Goal: Information Seeking & Learning: Learn about a topic

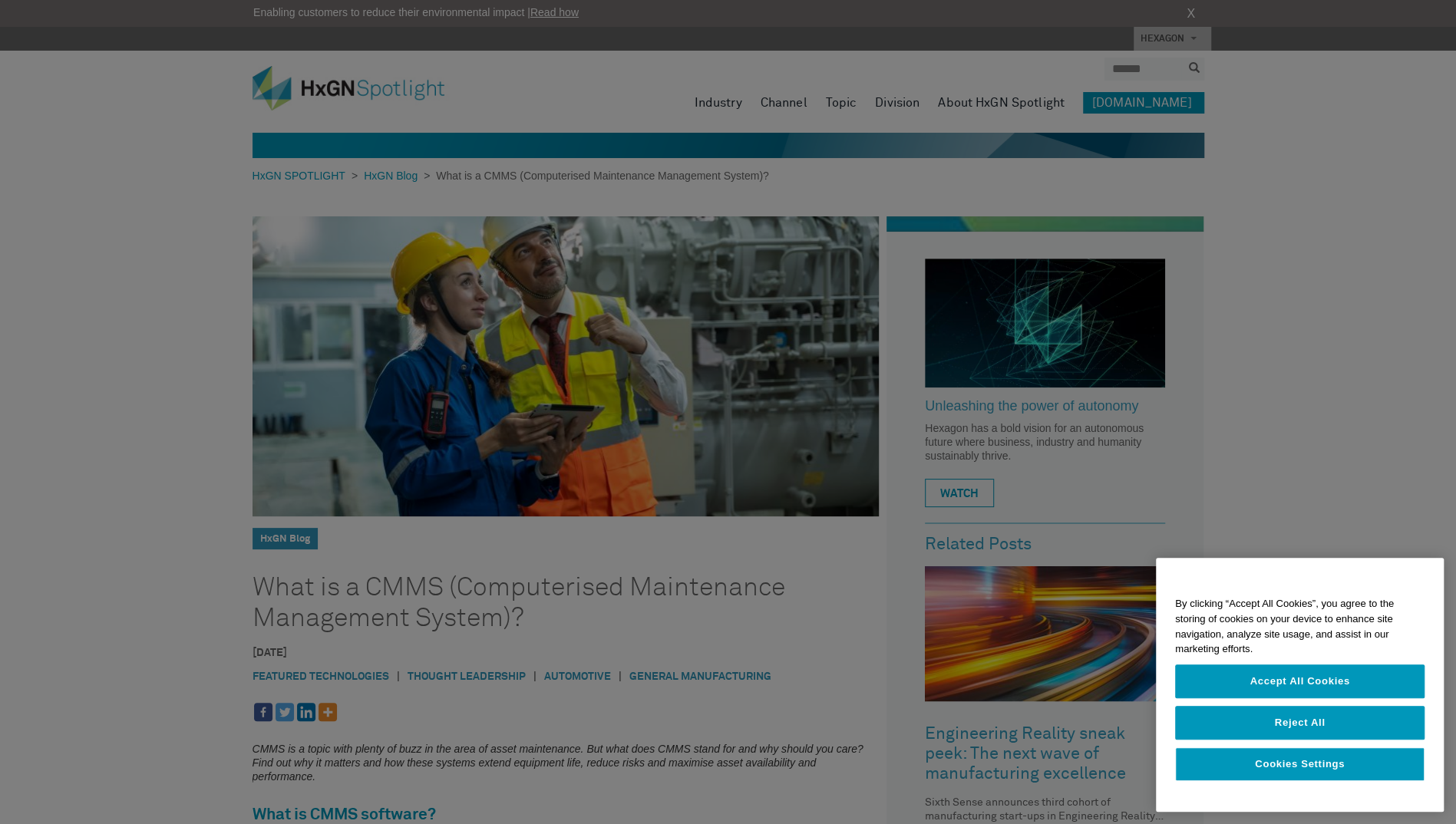
click at [125, 527] on div at bounding box center [728, 412] width 1456 height 824
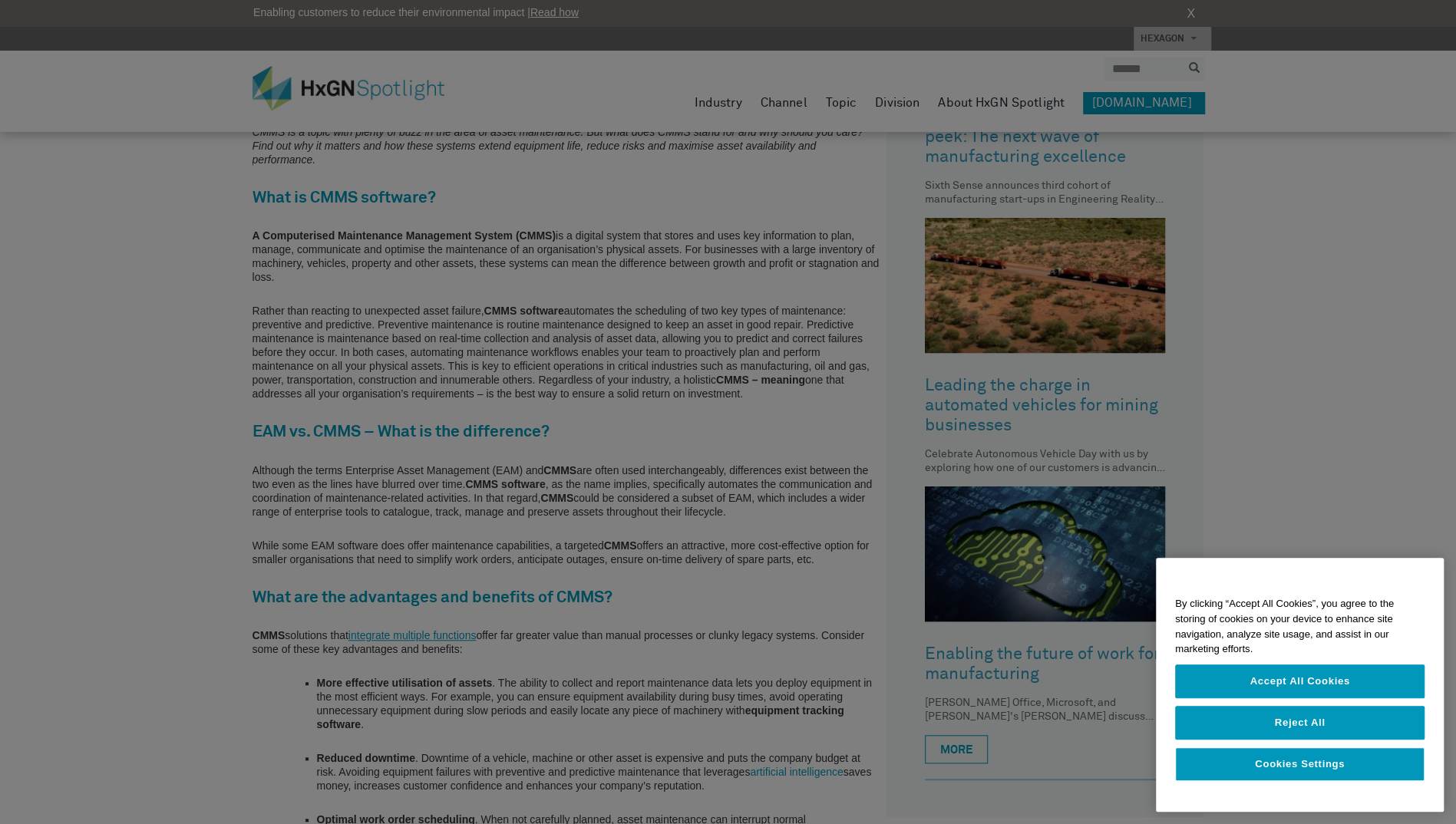
scroll to position [677, 0]
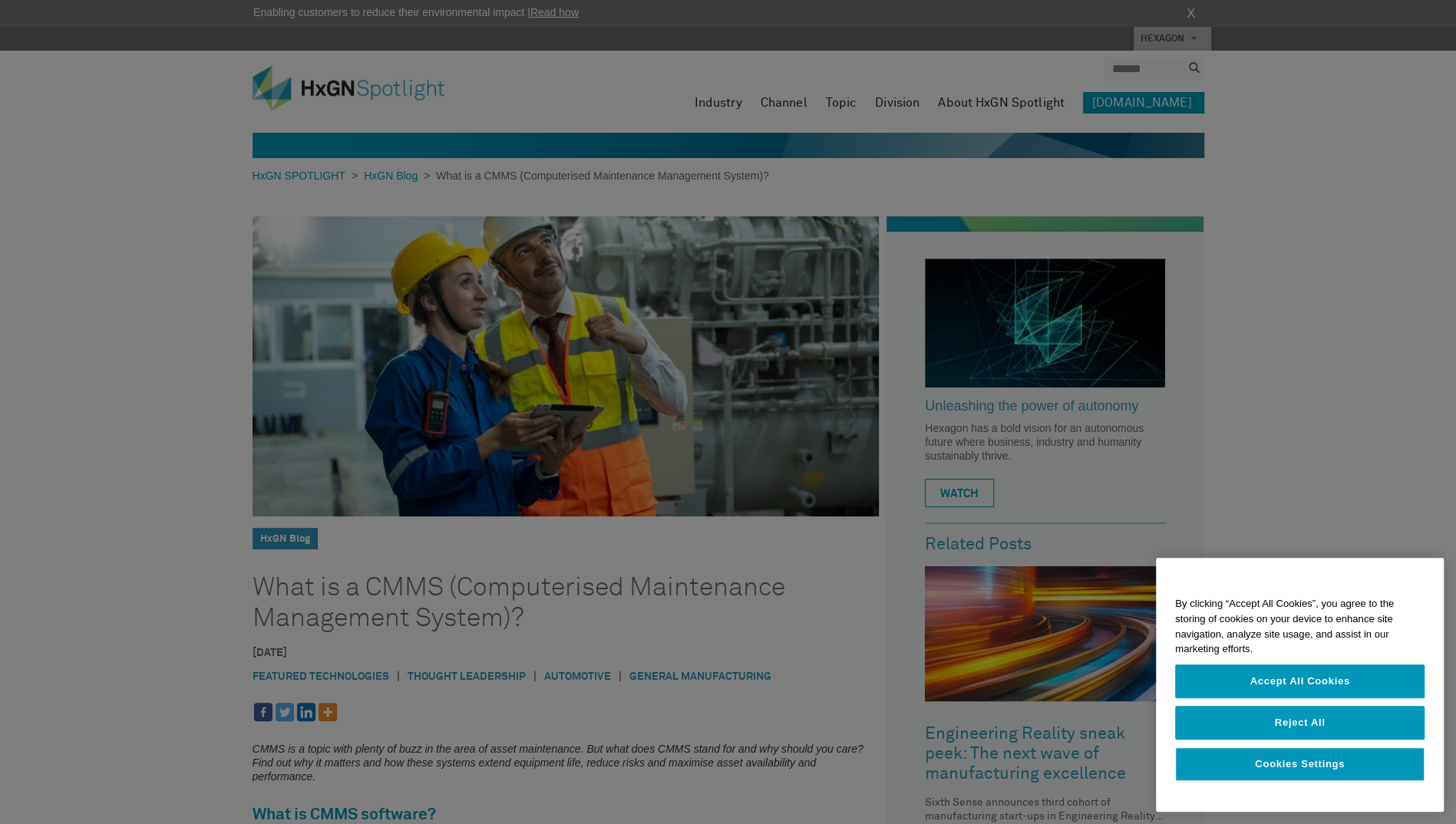
click at [936, 179] on div at bounding box center [728, 412] width 1456 height 824
click at [1294, 724] on button "Reject All" at bounding box center [1300, 723] width 249 height 33
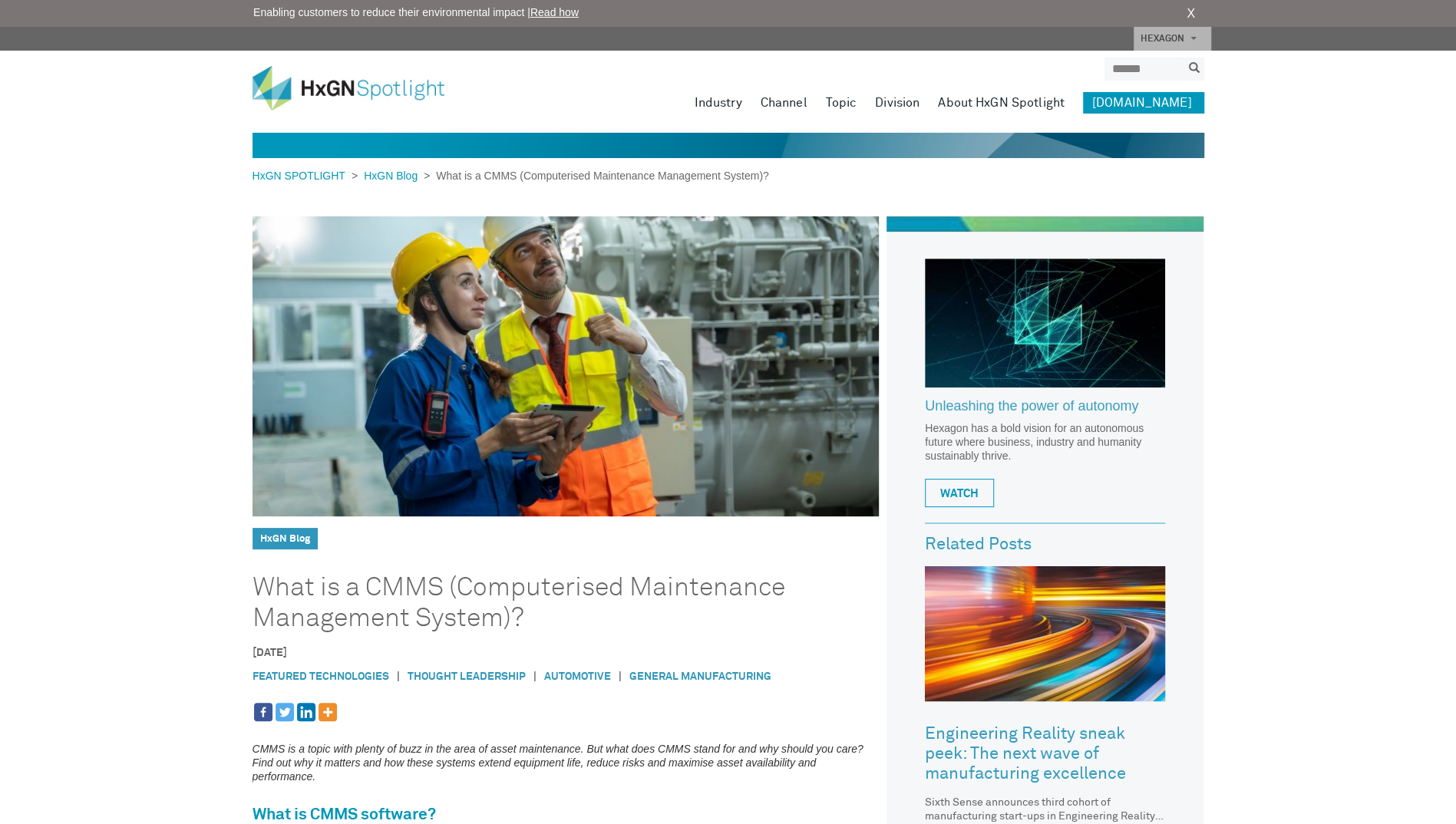
click at [277, 88] on img at bounding box center [359, 87] width 215 height 44
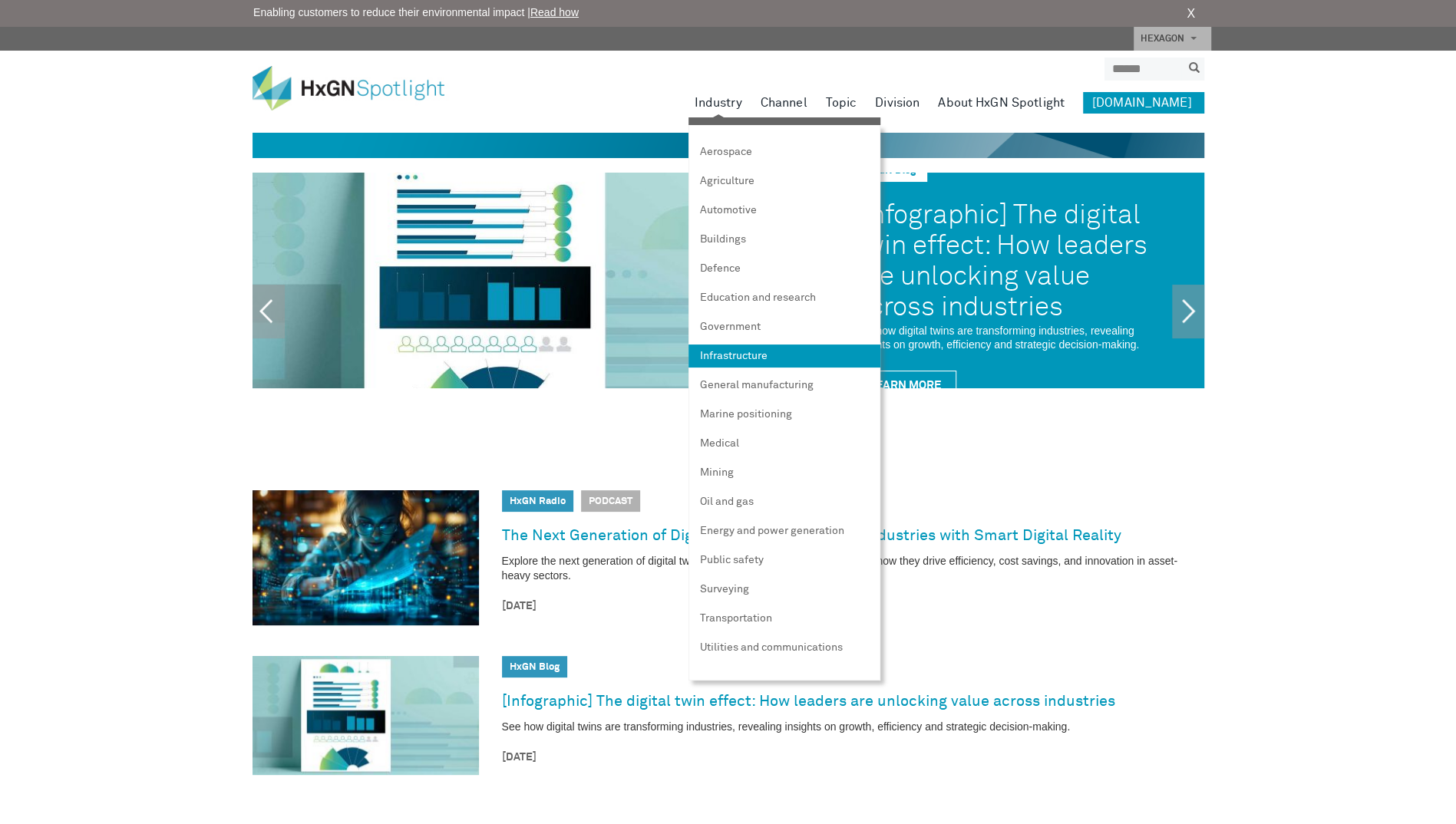
click at [758, 356] on link "Infrastructure" at bounding box center [785, 355] width 192 height 23
